Goal: Information Seeking & Learning: Understand process/instructions

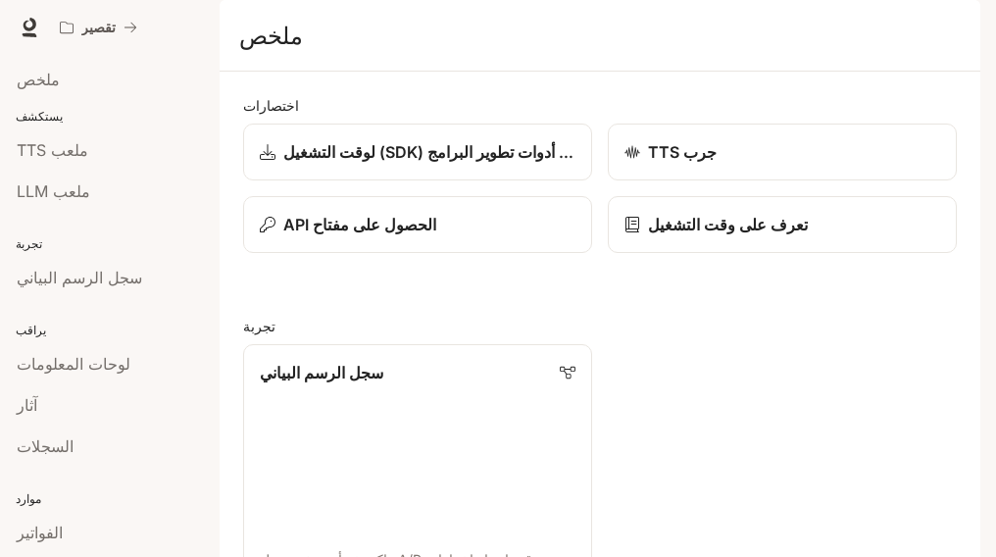
click at [847, 441] on div "سجل الرسم البياني قم بإجراء اختبارات A/B واكتشف أي متغير يعمل على تحسين مقاييس …" at bounding box center [591, 466] width 729 height 277
click at [981, 220] on div "انتقل إلى المحتوى الرئيسي تقصير وقت التشغيل وقت التشغيل التوثيق التوثيق منفذ مل…" at bounding box center [498, 278] width 996 height 557
click at [833, 21] on font "وقت التشغيل" at bounding box center [814, 27] width 76 height 17
click at [884, 25] on font "التوثيق" at bounding box center [889, 27] width 38 height 17
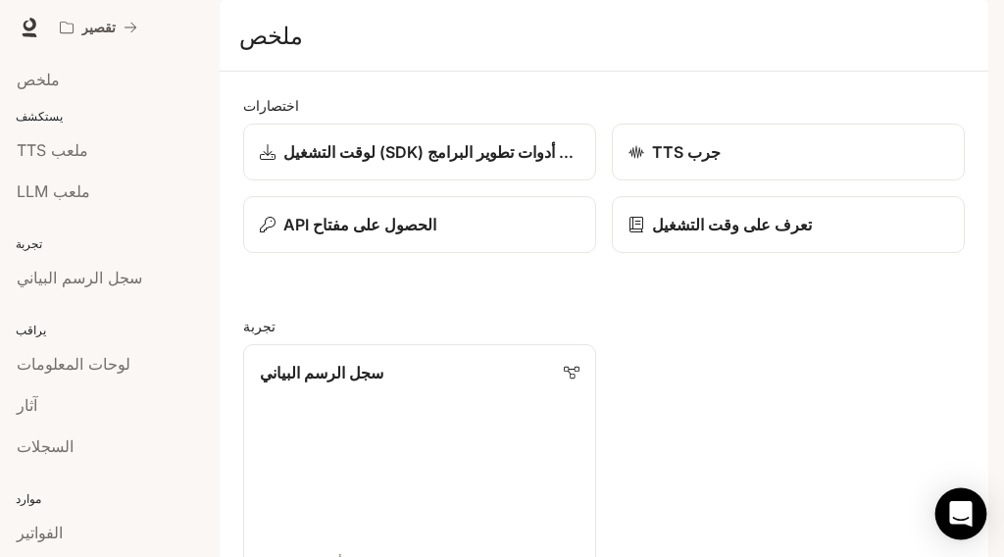
click at [968, 515] on icon "فتح برنامج Intercom Messenger" at bounding box center [960, 513] width 23 height 25
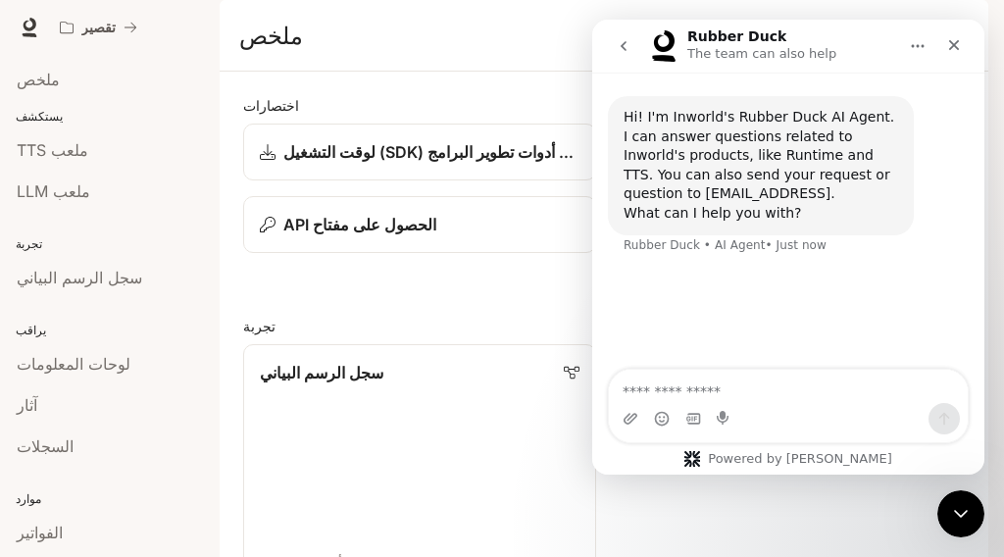
click at [677, 385] on textarea "Ask a question…" at bounding box center [788, 385] width 359 height 33
type textarea "**********"
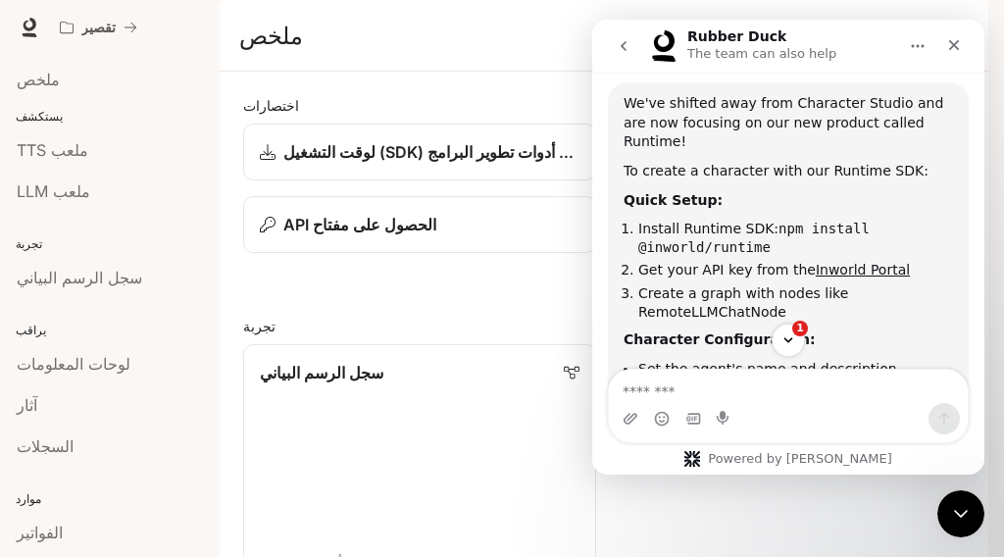
scroll to position [210, 0]
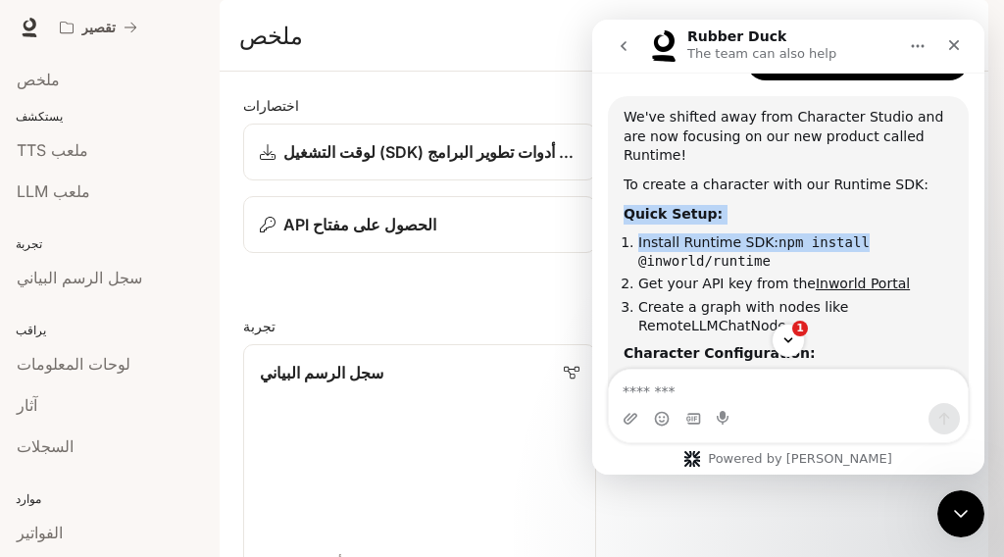
drag, startPoint x: 971, startPoint y: 216, endPoint x: 957, endPoint y: 172, distance: 45.6
click at [957, 172] on div "Hi! I'm Inworld's Rubber Duck AI Agent. I can answer questions related to Inwor…" at bounding box center [788, 236] width 392 height 753
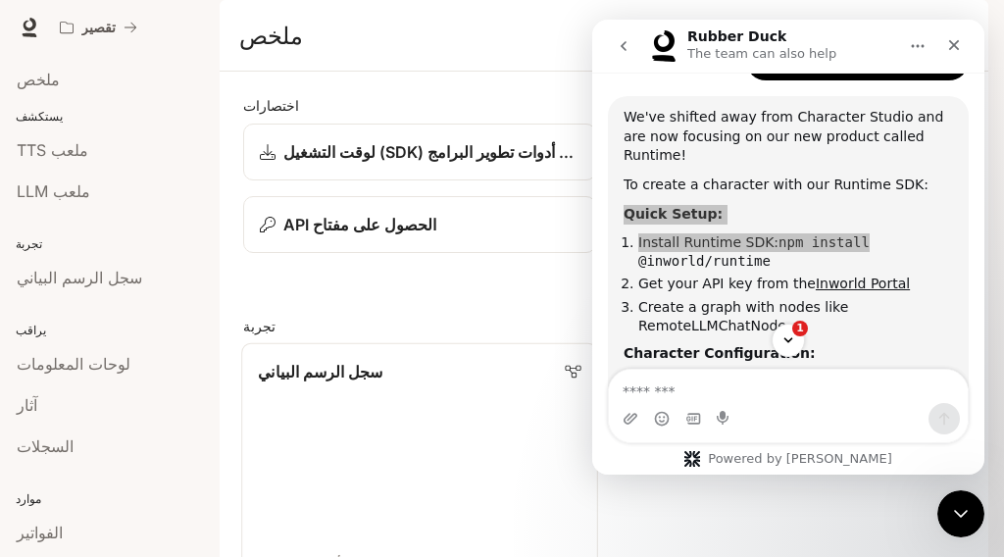
click at [413, 530] on link "سجل الرسم البياني قم بإجراء اختبارات A/B واكتشف أي متغير يعمل على تحسين مقاييس …" at bounding box center [419, 477] width 357 height 268
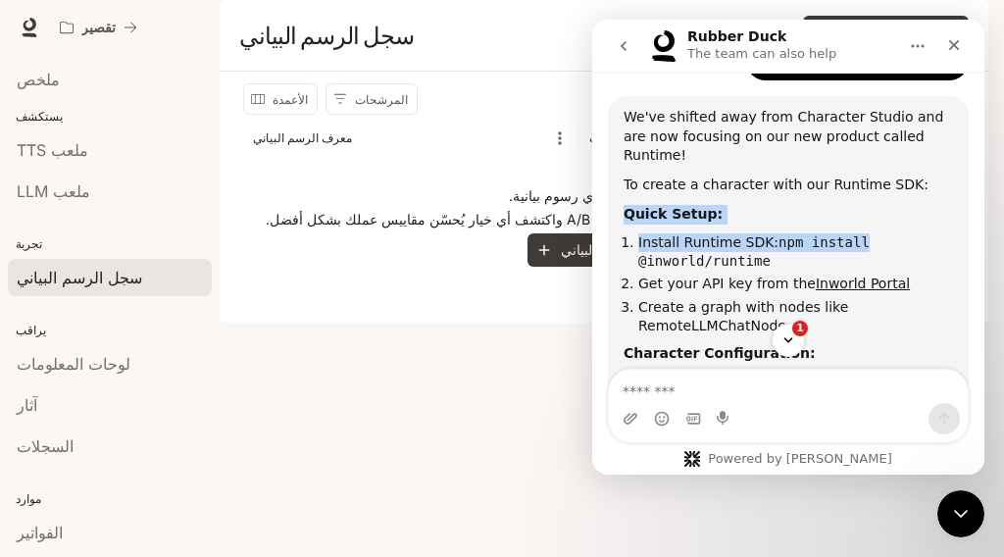
click at [717, 233] on li "Install Runtime SDK: npm install @inworld/runtime" at bounding box center [795, 251] width 315 height 36
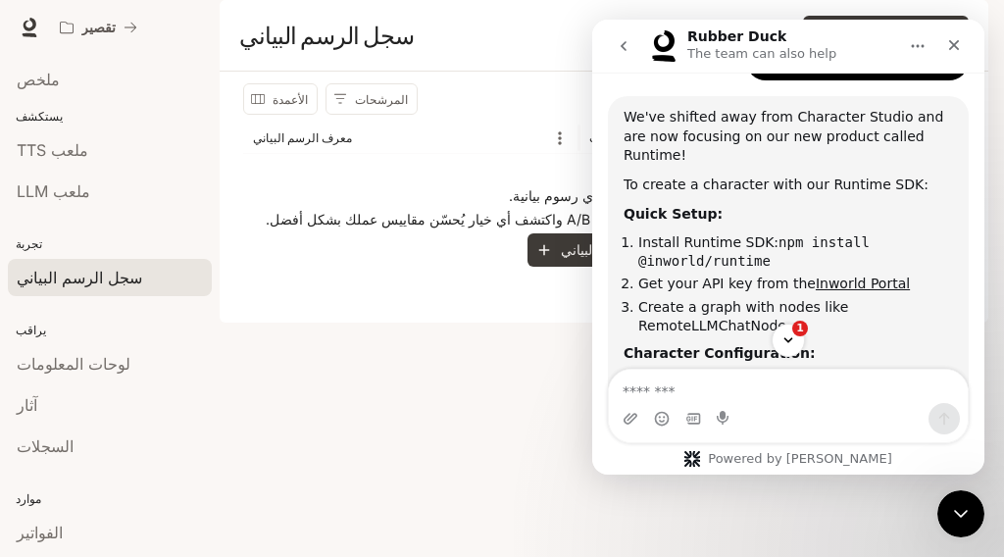
scroll to position [223, 0]
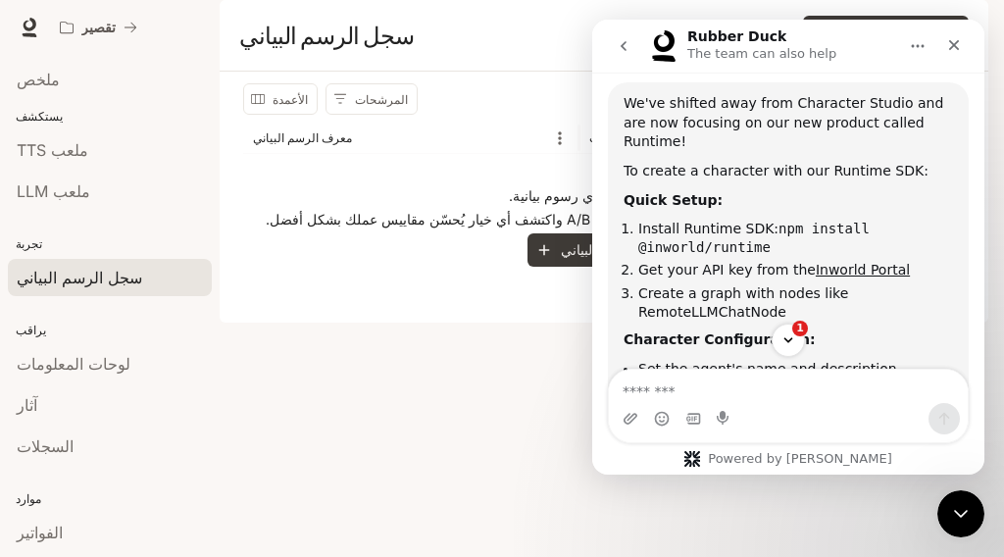
click at [717, 221] on code "npm install @inworld/runtime" at bounding box center [753, 238] width 231 height 34
click at [803, 221] on code "npm install @inworld/runtime" at bounding box center [753, 238] width 231 height 34
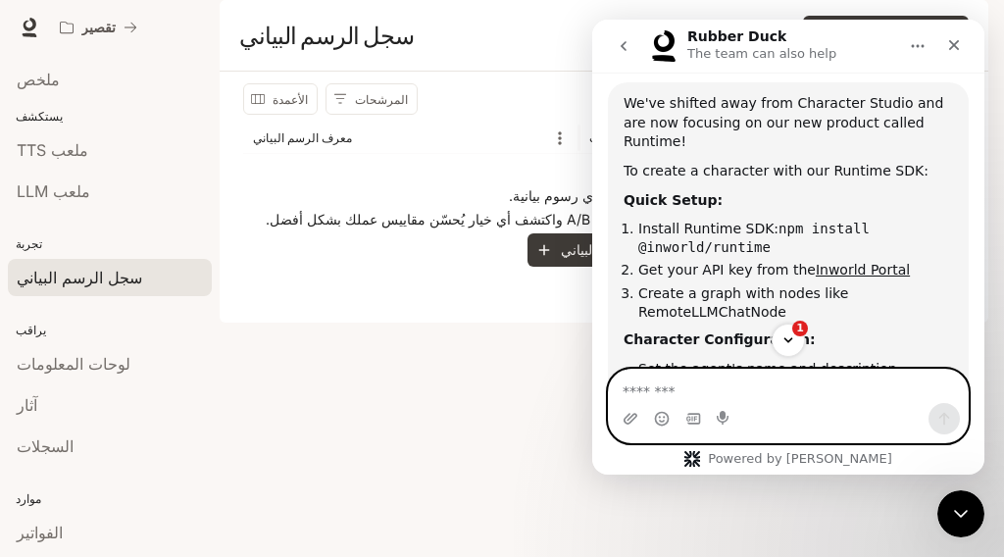
click at [668, 384] on textarea "Message…" at bounding box center [788, 385] width 359 height 33
type textarea "**********"
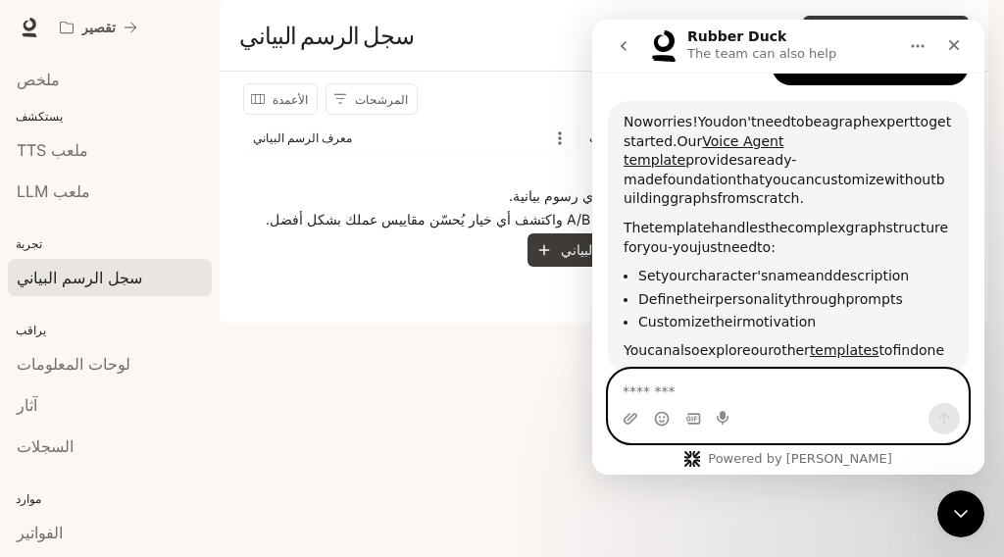
scroll to position [740, 0]
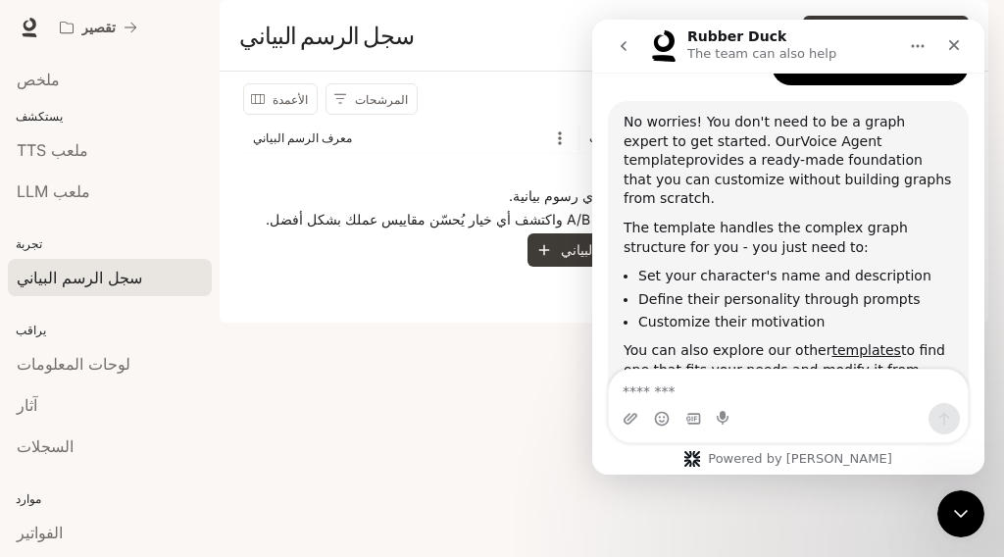
click at [792, 133] on link "Voice Agent template" at bounding box center [752, 150] width 259 height 35
